Goal: Find specific page/section: Find specific page/section

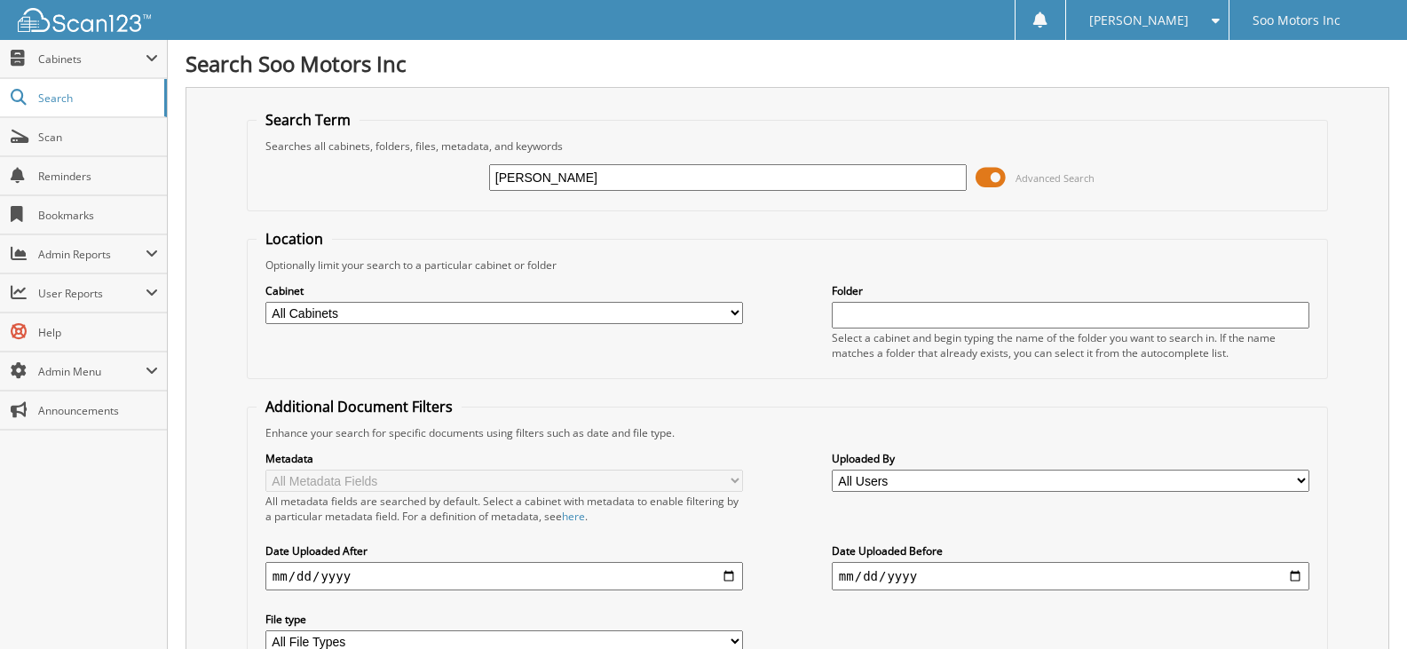
type input "[PERSON_NAME]"
click at [989, 175] on span at bounding box center [991, 177] width 30 height 27
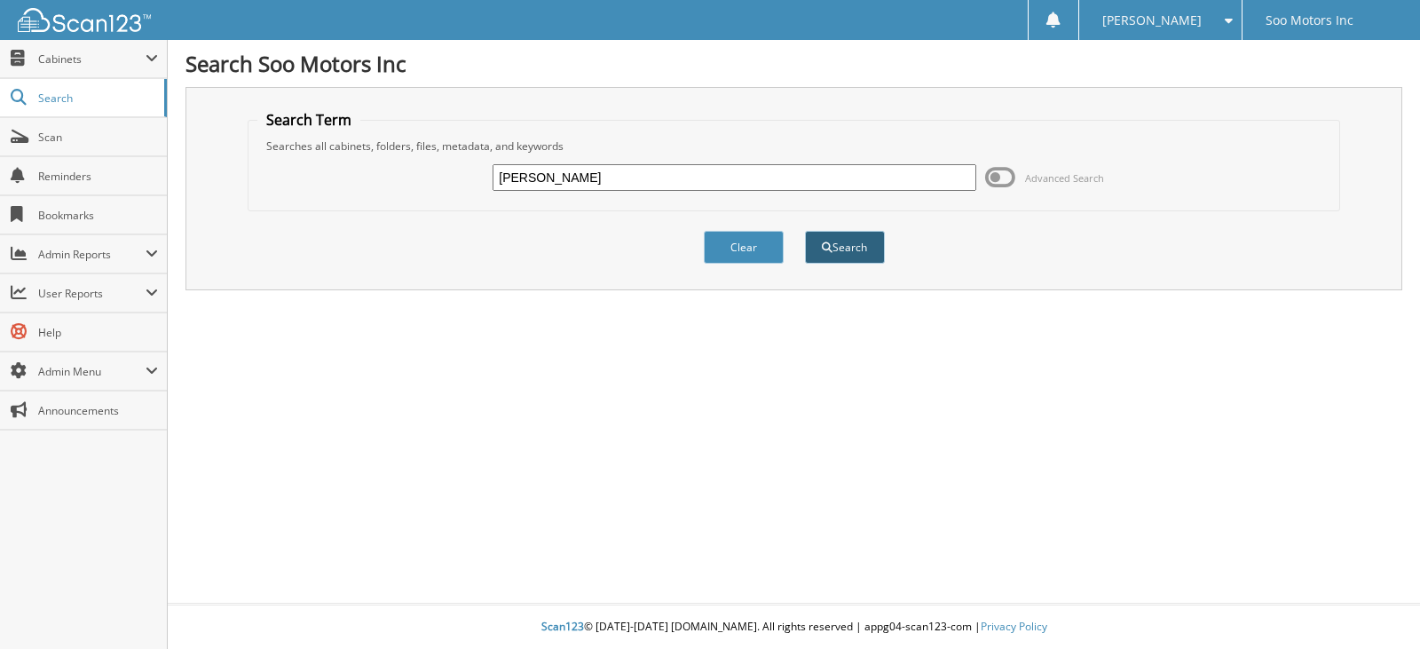
click at [855, 254] on button "Search" at bounding box center [845, 247] width 80 height 33
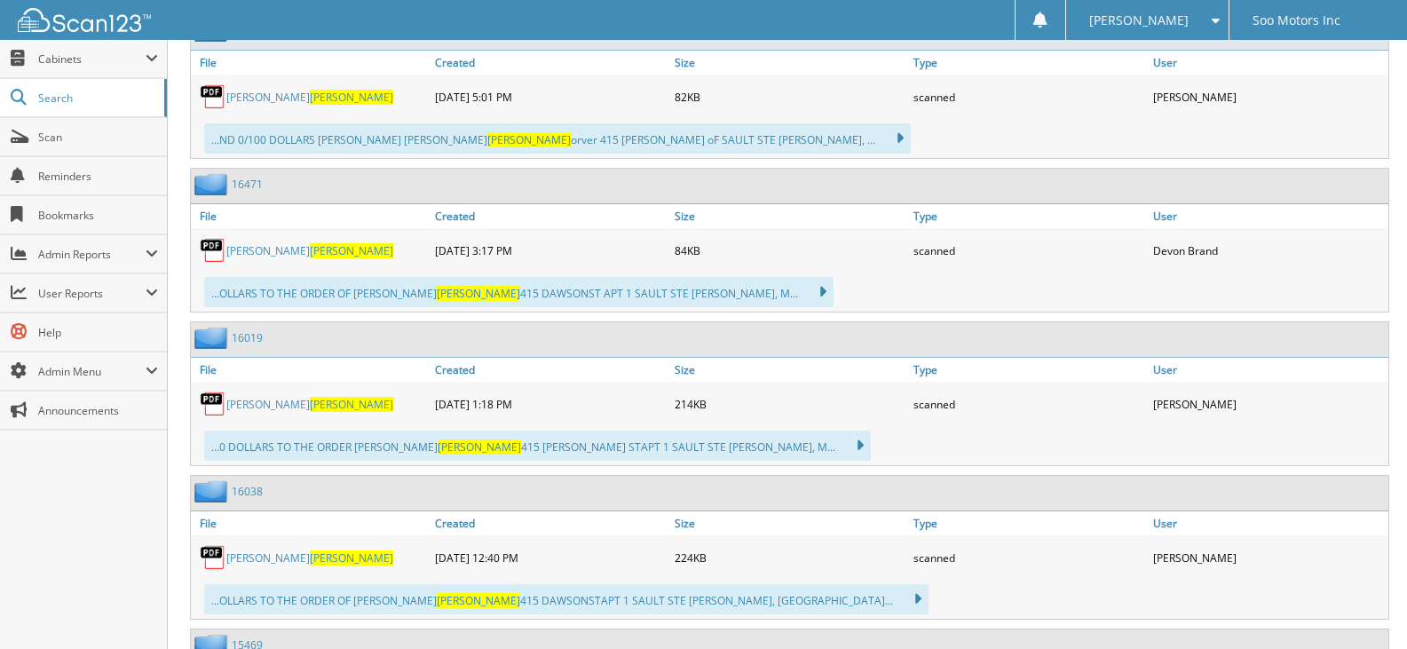
scroll to position [533, 0]
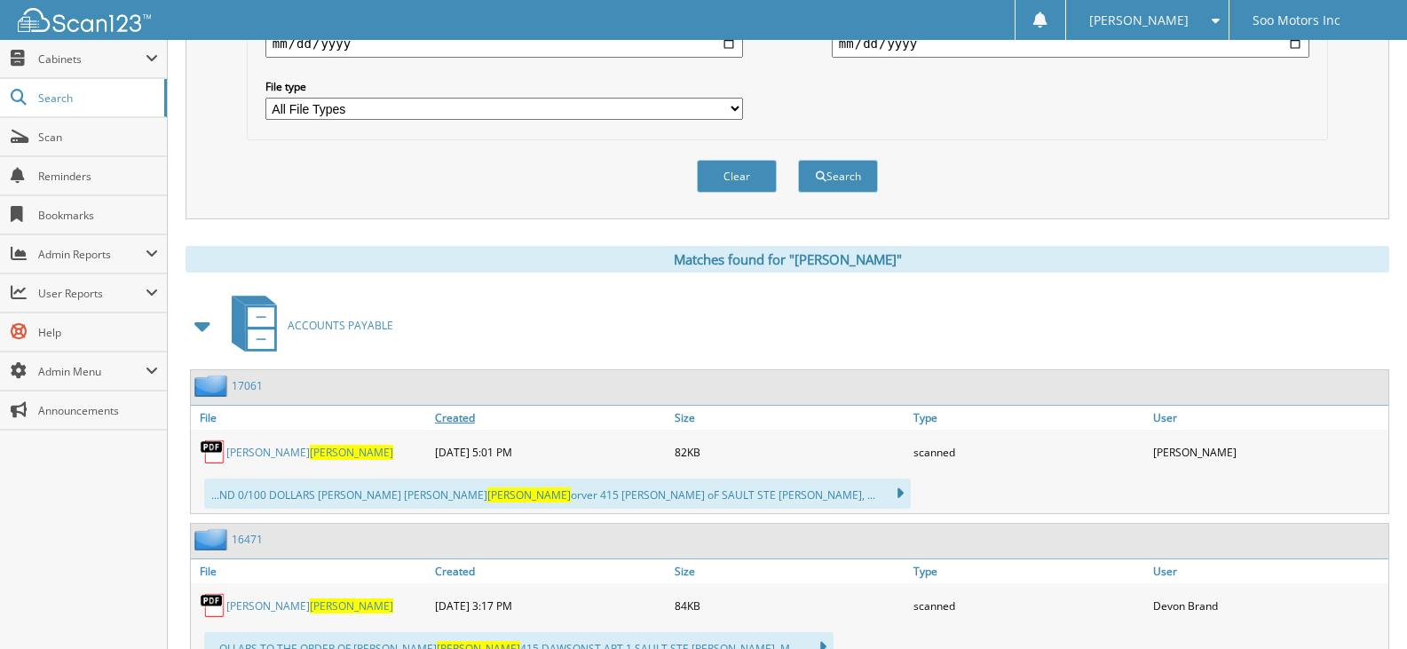
click at [459, 422] on link "Created" at bounding box center [551, 418] width 240 height 24
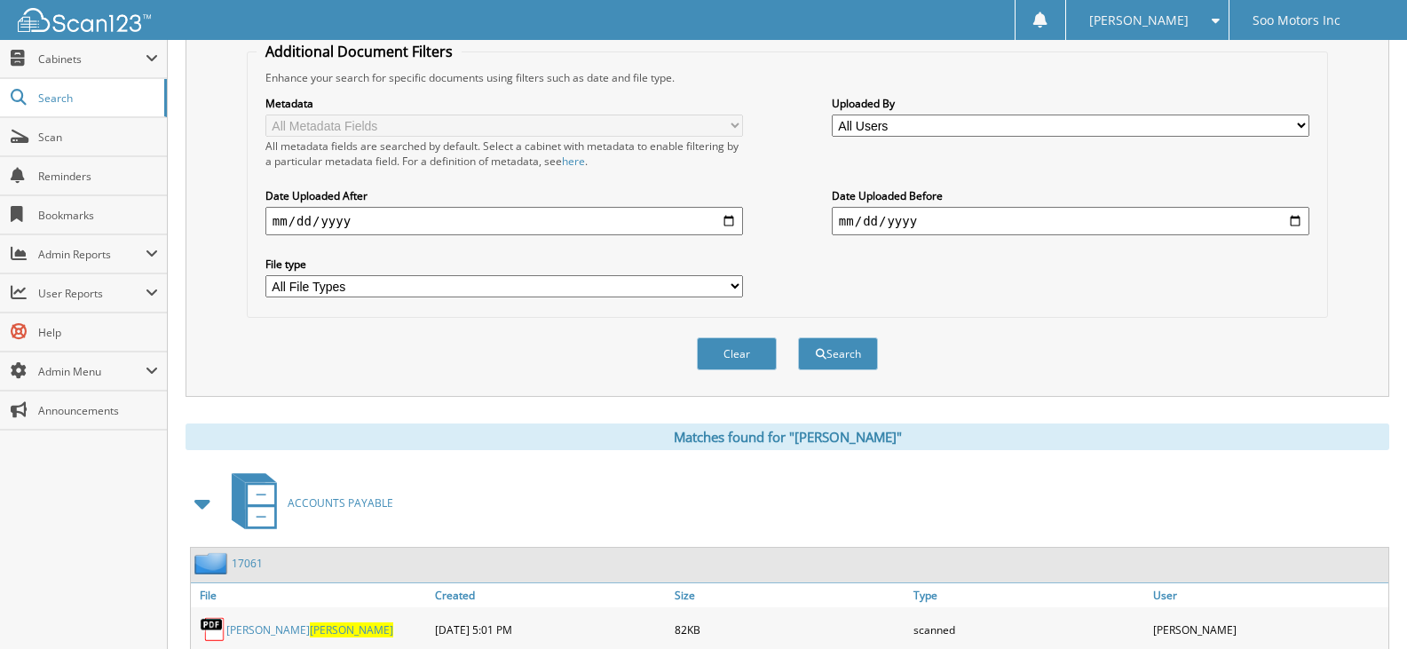
scroll to position [0, 0]
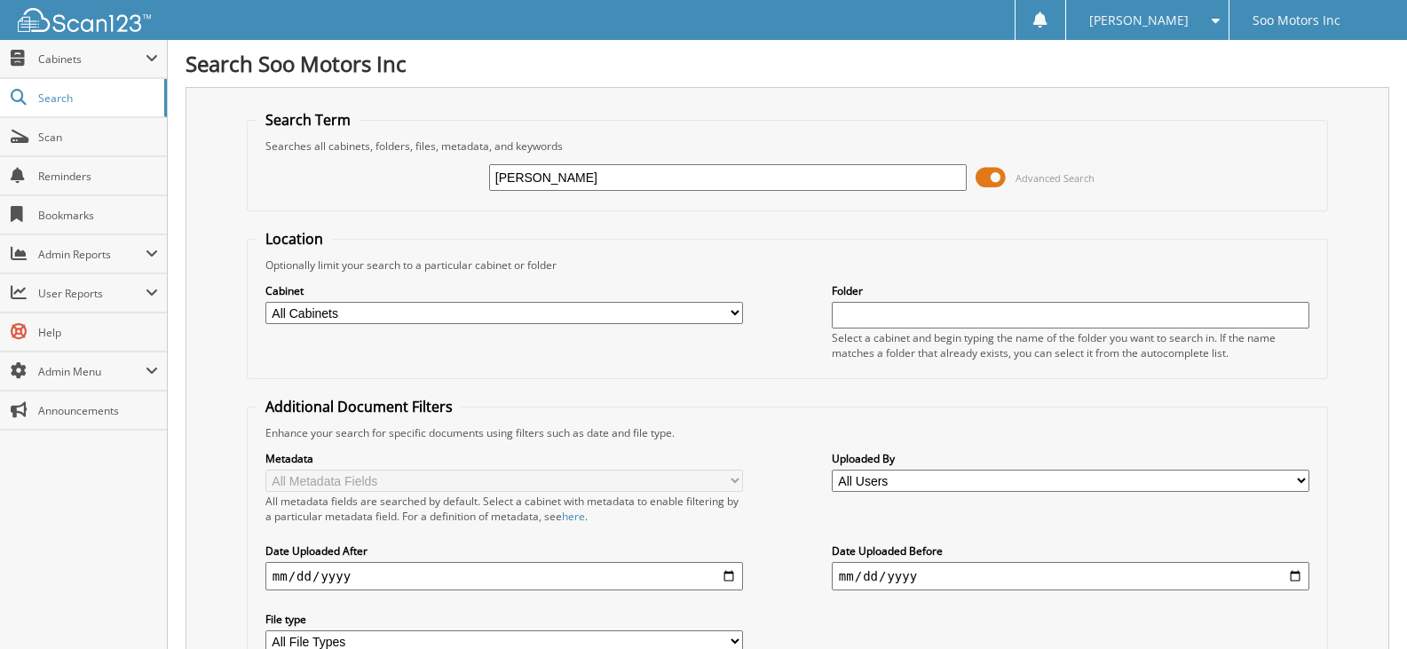
drag, startPoint x: 550, startPoint y: 181, endPoint x: 411, endPoint y: 179, distance: 138.5
click at [412, 179] on div "[PERSON_NAME] Advanced Search" at bounding box center [788, 178] width 1062 height 48
type input "18253"
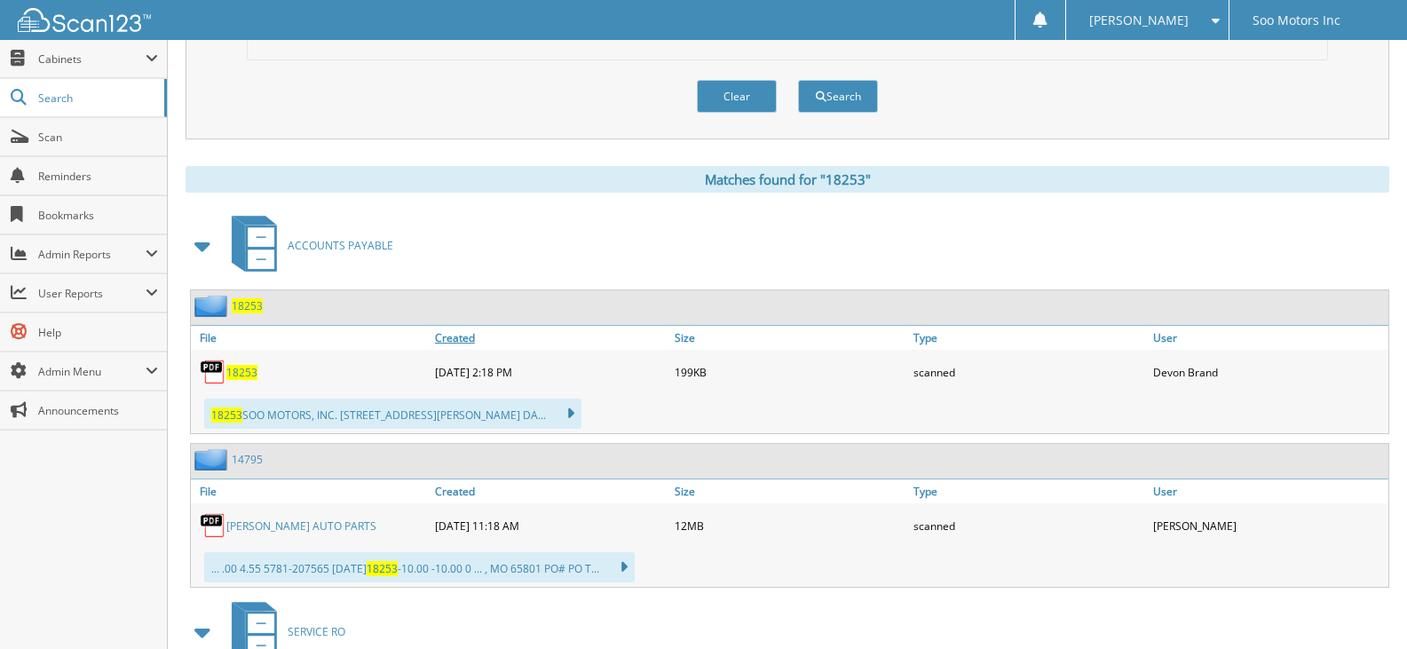
scroll to position [621, 0]
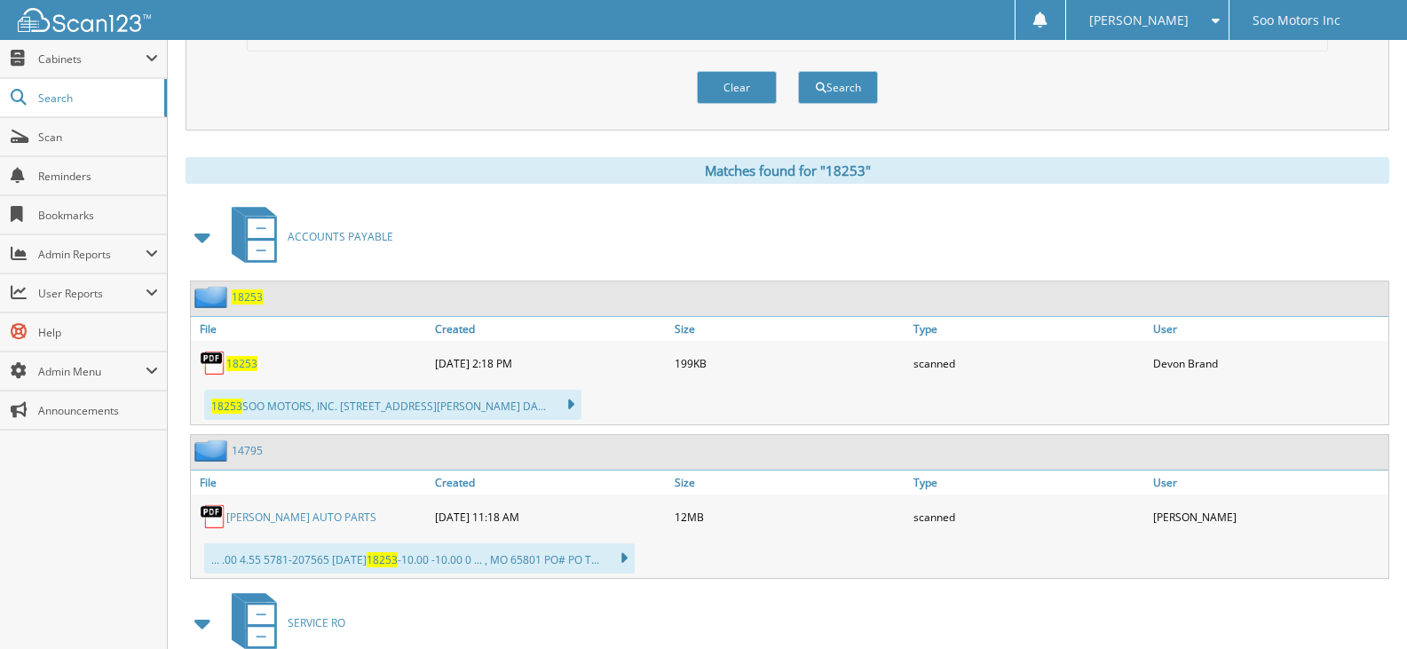
click at [248, 359] on span "18253" at bounding box center [241, 363] width 31 height 15
